Goal: Task Accomplishment & Management: Complete application form

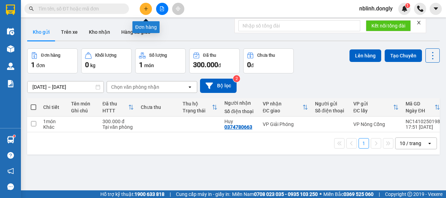
click at [146, 8] on icon "plus" at bounding box center [146, 9] width 0 height 4
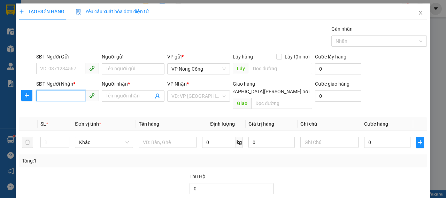
click at [52, 95] on input "SĐT Người Nhận *" at bounding box center [60, 95] width 49 height 11
type input "0974330005"
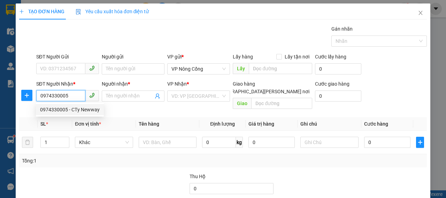
click at [80, 112] on div "0974330005 - CTy Newway" at bounding box center [70, 110] width 60 height 8
type input "CTy Newway"
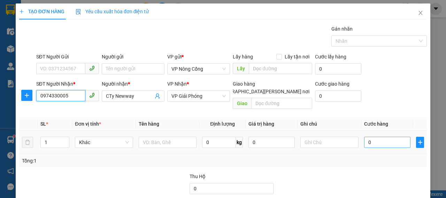
type input "0974330005"
click at [380, 137] on input "0" at bounding box center [387, 142] width 46 height 11
type input "5"
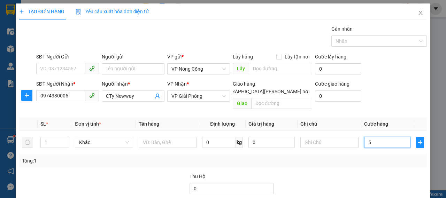
type input "50"
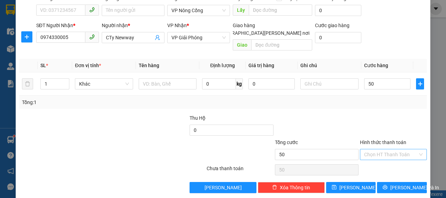
type input "50.000"
click at [394, 150] on input "Hình thức thanh toán" at bounding box center [391, 155] width 54 height 10
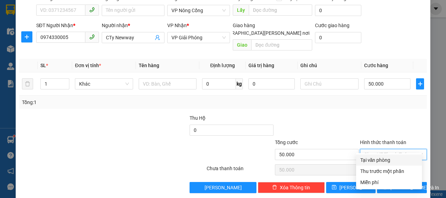
click at [369, 160] on div "Tại văn phòng" at bounding box center [389, 160] width 58 height 8
type input "0"
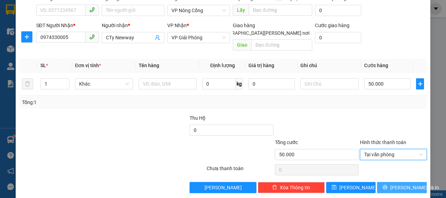
click at [400, 184] on span "[PERSON_NAME] và In" at bounding box center [414, 188] width 49 height 8
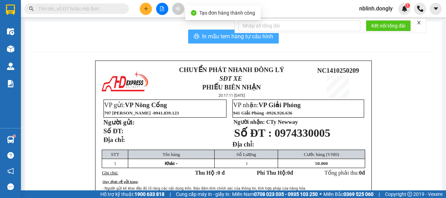
click at [215, 36] on span "In mẫu tem hàng tự cấu hình" at bounding box center [237, 36] width 71 height 9
